Goal: Task Accomplishment & Management: Use online tool/utility

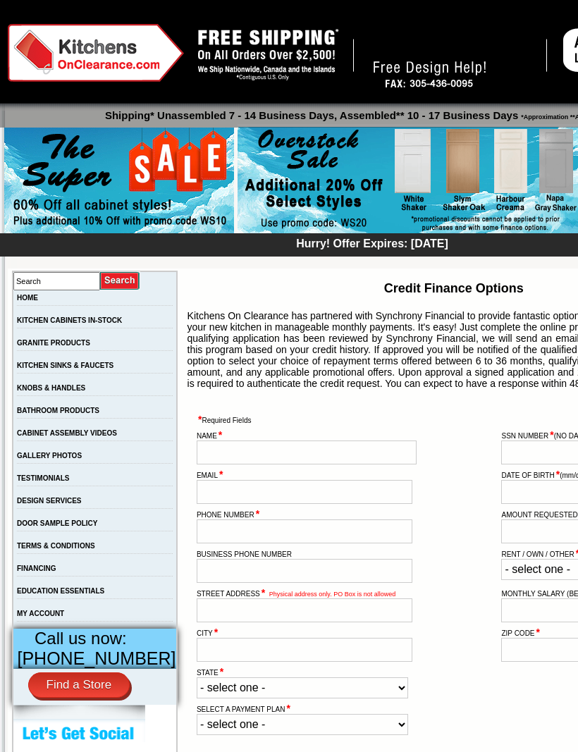
scroll to position [26, 0]
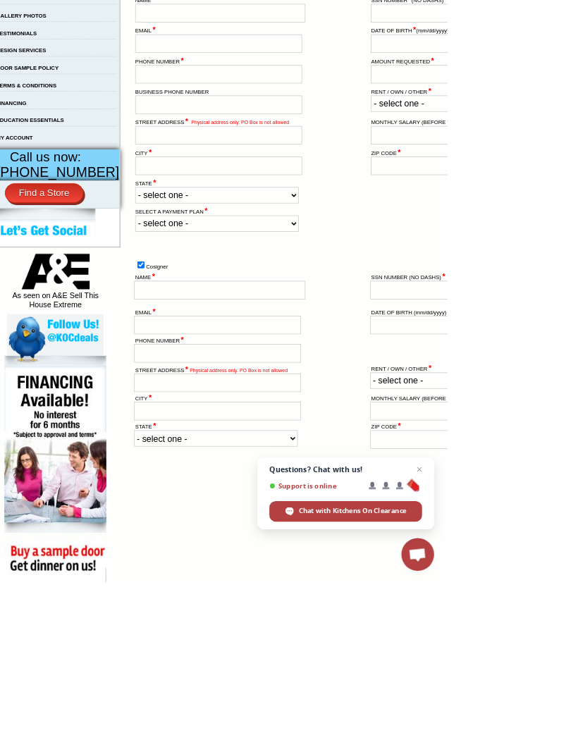
scroll to position [396, 22]
